Goal: Task Accomplishment & Management: Use online tool/utility

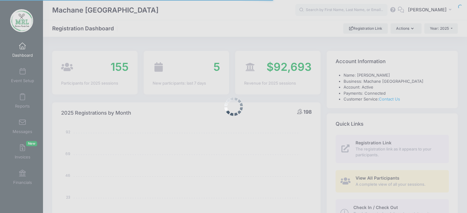
select select
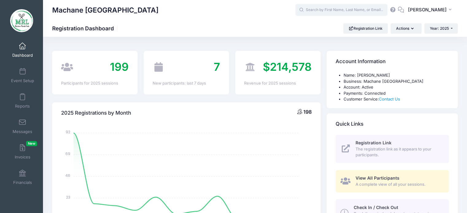
click at [330, 9] on input "text" at bounding box center [341, 10] width 92 height 12
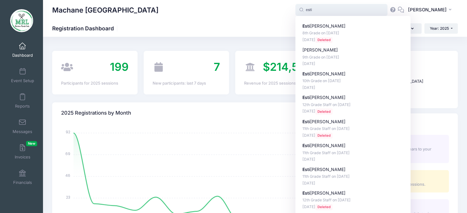
click at [316, 141] on div "Esti Fruchter 8th Grade on Aug-14, 2025 Aug-04, 2025 Deleted Gitty Schuster 9th…" at bounding box center [353, 122] width 101 height 198
click at [314, 147] on p "Esti Pinter" at bounding box center [353, 146] width 101 height 6
type input "Esti Pinter (11th Grade Staff, Aug-14, 2025)"
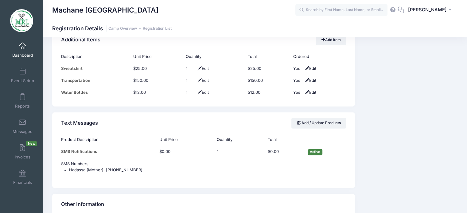
scroll to position [836, 0]
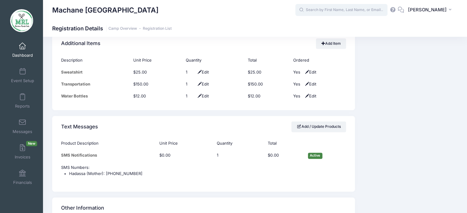
click at [327, 13] on input "text" at bounding box center [341, 10] width 92 height 12
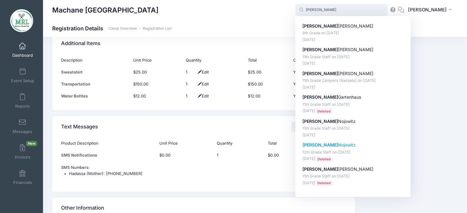
click at [316, 144] on p "Gitty Nojowitz" at bounding box center [353, 145] width 101 height 6
type input "Gitty Nojowitz (12th Grade Staff, Aug-14, 2025)"
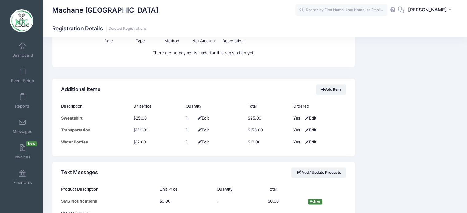
scroll to position [732, 0]
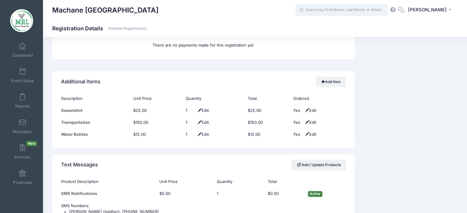
click at [319, 10] on input "text" at bounding box center [341, 10] width 92 height 12
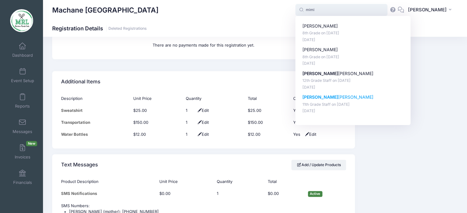
click at [319, 100] on p "Mimi Tenenbaum" at bounding box center [353, 97] width 101 height 6
type input "Mimi Tenenbaum (11th Grade Staff, Aug-14, 2025)"
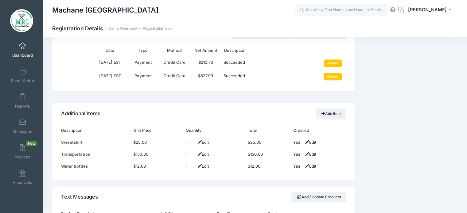
scroll to position [769, 0]
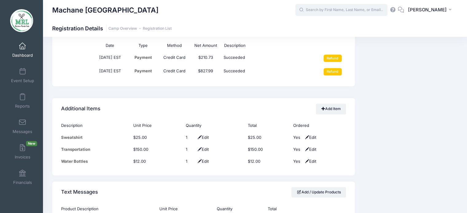
click at [360, 10] on input "text" at bounding box center [341, 10] width 92 height 12
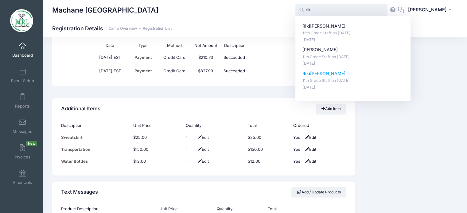
click at [317, 76] on p "Riki Weiss" at bounding box center [353, 74] width 101 height 6
type input "Riki Weiss (11th Grade Staff, Aug-14, 2025)"
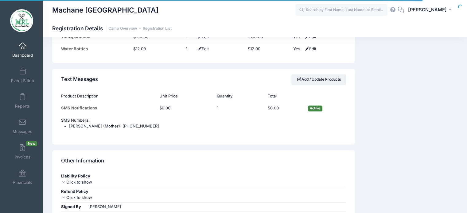
scroll to position [877, 0]
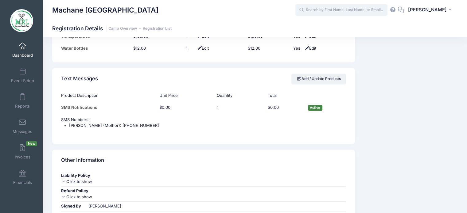
click at [331, 10] on input "text" at bounding box center [341, 10] width 92 height 12
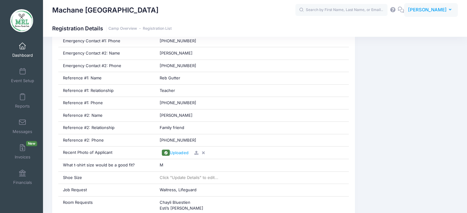
scroll to position [416, 0]
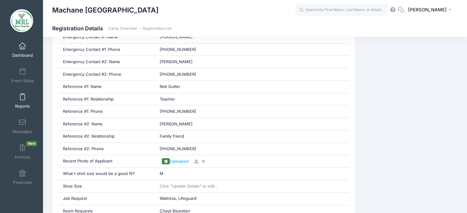
click at [15, 105] on span "Reports" at bounding box center [22, 106] width 15 height 5
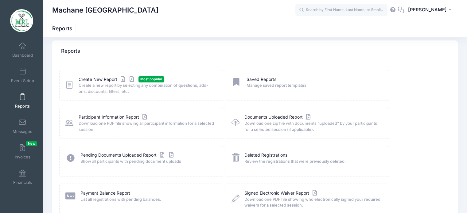
scroll to position [4, 0]
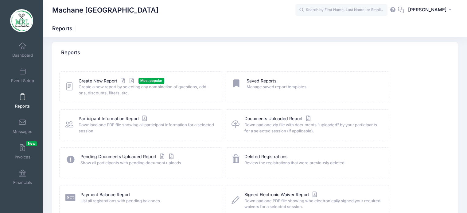
click at [147, 82] on span "Most popular" at bounding box center [152, 81] width 26 height 6
click at [101, 78] on link "Create New Report" at bounding box center [107, 81] width 57 height 6
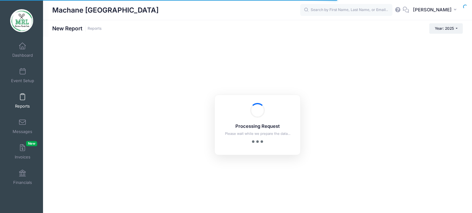
checkbox input "true"
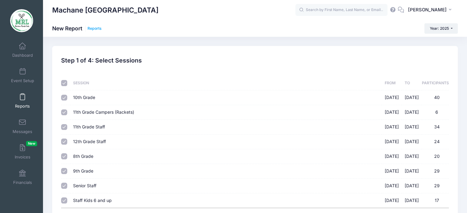
click at [94, 30] on link "Reports" at bounding box center [95, 28] width 14 height 5
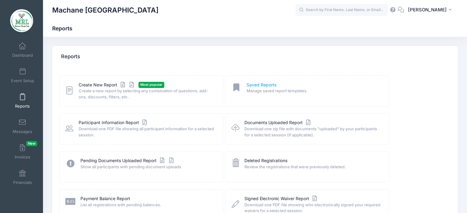
click at [261, 83] on link "Saved Reports" at bounding box center [262, 85] width 30 height 6
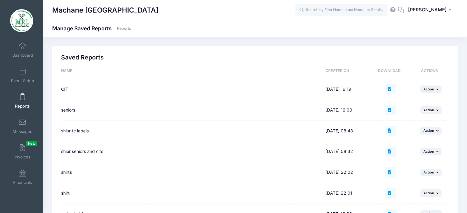
click at [229, 178] on td "shirts" at bounding box center [191, 172] width 261 height 21
click at [438, 173] on icon "button" at bounding box center [438, 172] width 4 height 3
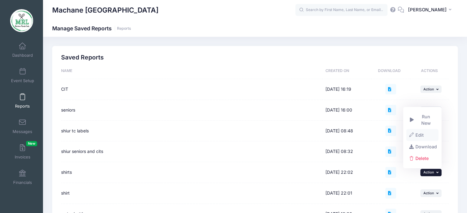
click at [424, 133] on link "Edit" at bounding box center [422, 136] width 33 height 12
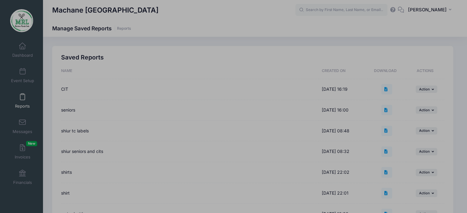
type input "shirts"
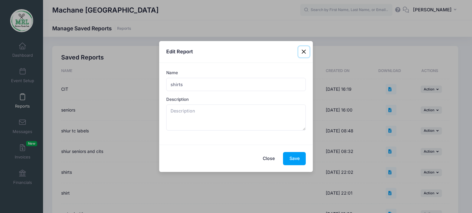
click at [301, 51] on button "Close" at bounding box center [303, 51] width 11 height 11
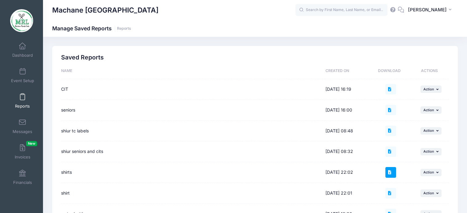
click at [391, 172] on icon at bounding box center [390, 173] width 5 height 4
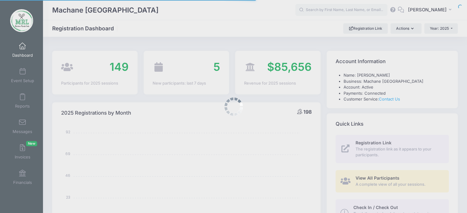
select select
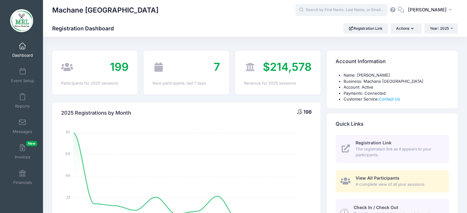
click at [352, 9] on input "text" at bounding box center [341, 10] width 92 height 12
click at [22, 45] on span at bounding box center [22, 46] width 0 height 7
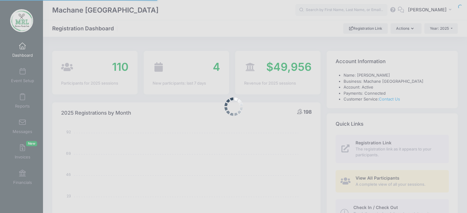
select select
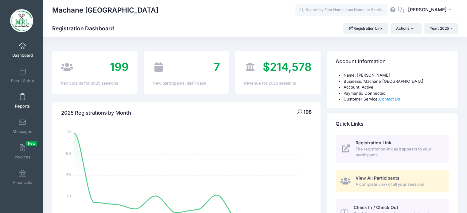
click at [23, 100] on link "Reports" at bounding box center [22, 101] width 29 height 22
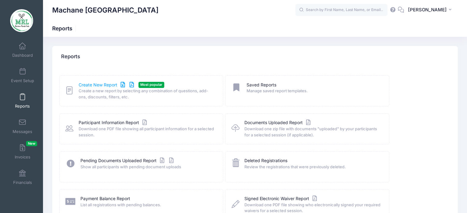
click at [100, 83] on link "Create New Report" at bounding box center [107, 85] width 57 height 6
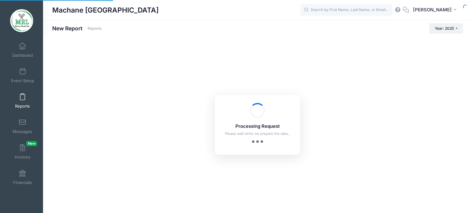
checkbox input "true"
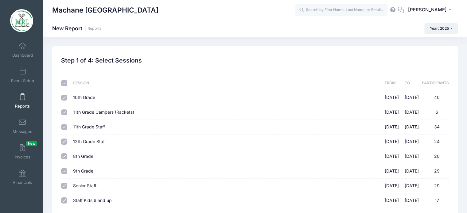
click at [65, 82] on input "checkbox" at bounding box center [64, 83] width 6 height 6
checkbox input "false"
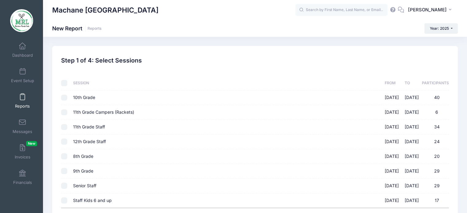
checkbox input "false"
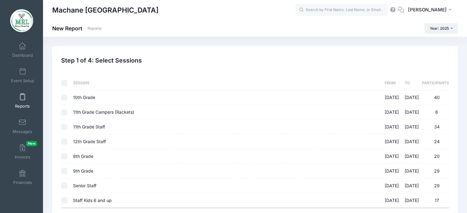
click at [65, 98] on input "10th Grade 08/14/2025 - 08/28/2025 40" at bounding box center [64, 98] width 6 height 6
checkbox input "true"
click at [65, 114] on input "11th Grade Campers (Rackets) 08/14/2025 - 08/28/2025 6" at bounding box center [64, 113] width 6 height 6
checkbox input "true"
click at [66, 157] on input "8th Grade 08/14/2025 - 08/28/2025 20" at bounding box center [64, 157] width 6 height 6
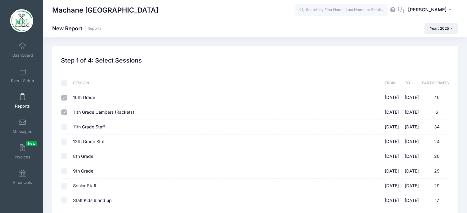
checkbox input "true"
click at [63, 171] on input "9th Grade 08/14/2025 - 08/28/2025 29" at bounding box center [64, 171] width 6 height 6
checkbox input "true"
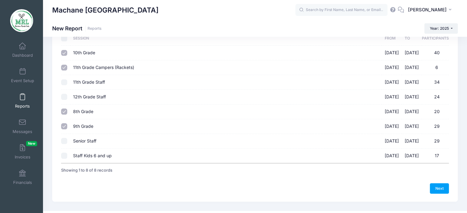
scroll to position [56, 0]
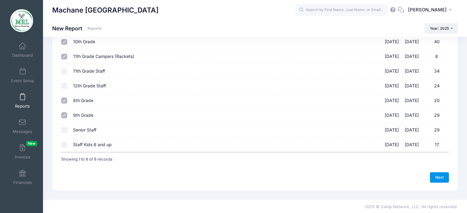
click at [436, 178] on link "Next" at bounding box center [439, 178] width 19 height 10
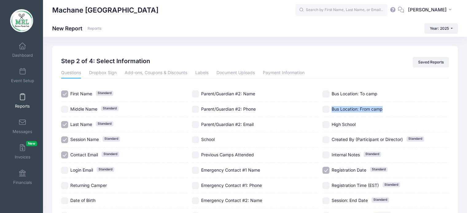
drag, startPoint x: 467, startPoint y: 93, endPoint x: 469, endPoint y: 114, distance: 20.4
click at [467, 114] on html "Processing Request Please wait while we prepare the data... Processing Request …" at bounding box center [233, 106] width 467 height 213
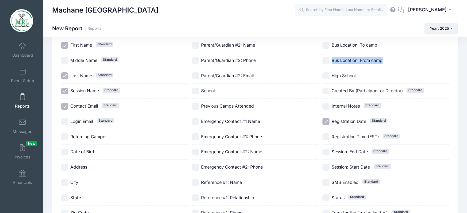
scroll to position [52, 0]
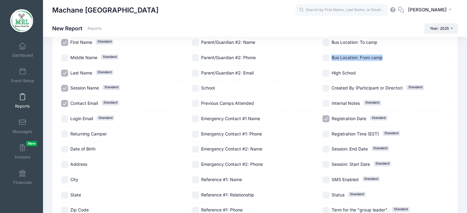
click at [66, 87] on input "Session Name Standard" at bounding box center [64, 88] width 7 height 7
checkbox input "false"
click at [66, 102] on input "Contact Email Standard" at bounding box center [64, 103] width 7 height 7
checkbox input "false"
click at [327, 118] on input "Registration Date Standard" at bounding box center [326, 118] width 7 height 7
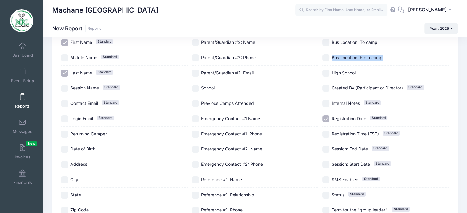
checkbox input "false"
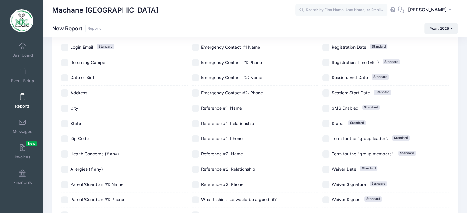
scroll to position [131, 0]
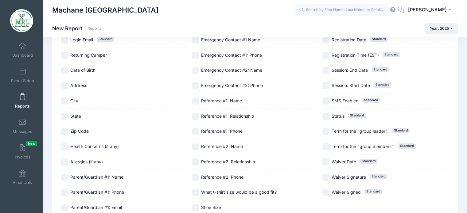
click at [195, 192] on input "What t-shirt size would be a good fit?" at bounding box center [195, 193] width 7 height 7
checkbox input "true"
drag, startPoint x: 195, startPoint y: 192, endPoint x: 415, endPoint y: 164, distance: 221.1
click at [415, 164] on div "First Name Standard Middle Name Standard Last Name Standard Session Name Standa…" at bounding box center [255, 93] width 388 height 275
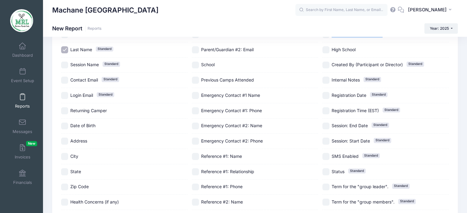
scroll to position [74, 0]
click at [65, 65] on input "Session Name Standard" at bounding box center [64, 65] width 7 height 7
checkbox input "true"
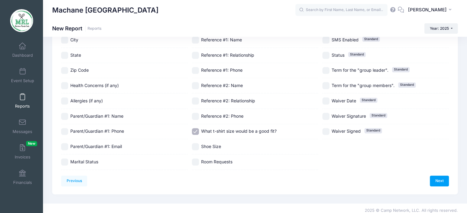
scroll to position [194, 0]
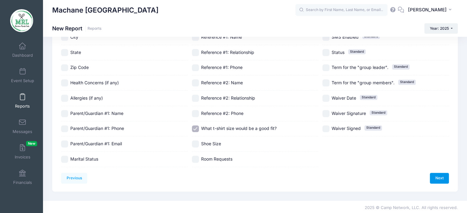
click at [440, 179] on link "Next" at bounding box center [439, 178] width 19 height 10
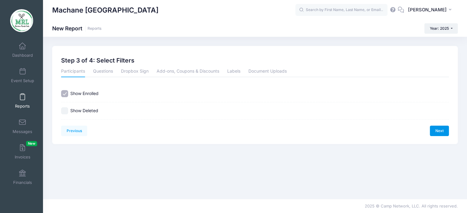
scroll to position [0, 0]
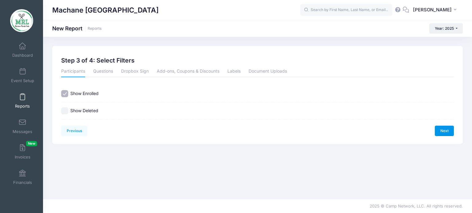
click at [446, 133] on link "Next" at bounding box center [444, 131] width 19 height 10
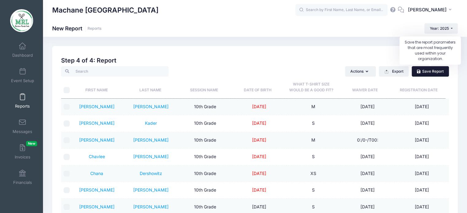
click at [429, 73] on link "Save Report" at bounding box center [430, 71] width 37 height 10
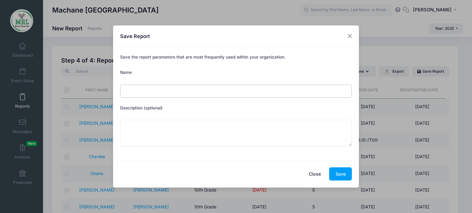
click at [181, 89] on input "Name" at bounding box center [236, 91] width 232 height 13
type input "shirt size list"
click at [338, 177] on button "Save" at bounding box center [340, 174] width 23 height 13
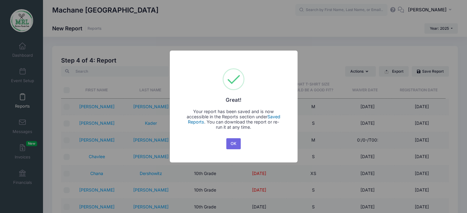
click at [278, 116] on link "Saved Reports" at bounding box center [234, 119] width 93 height 10
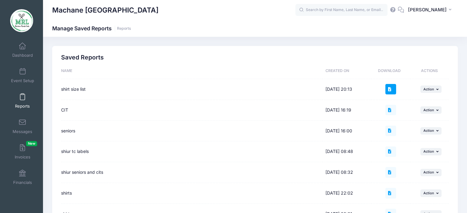
click at [393, 91] on icon at bounding box center [390, 90] width 5 height 4
click at [390, 90] on icon at bounding box center [390, 90] width 5 height 4
